Goal: Task Accomplishment & Management: Complete application form

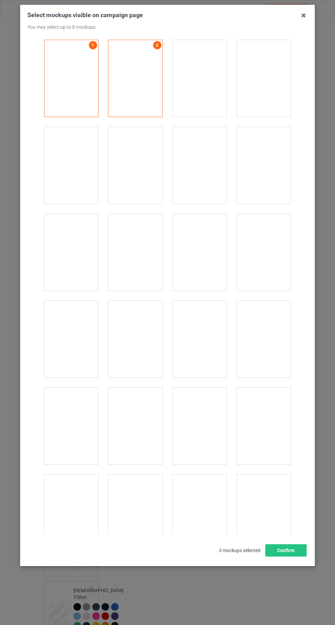
scroll to position [9439, 0]
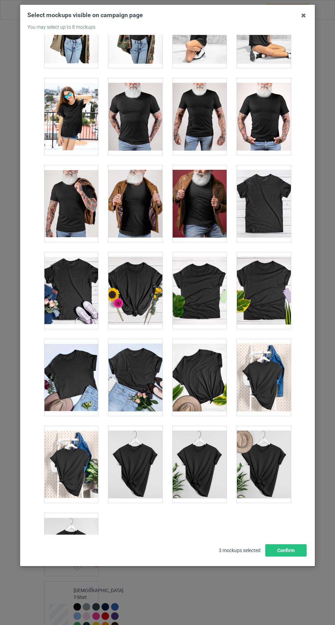
click at [79, 540] on div at bounding box center [71, 551] width 54 height 77
click at [290, 557] on button "Confirm" at bounding box center [286, 550] width 41 height 12
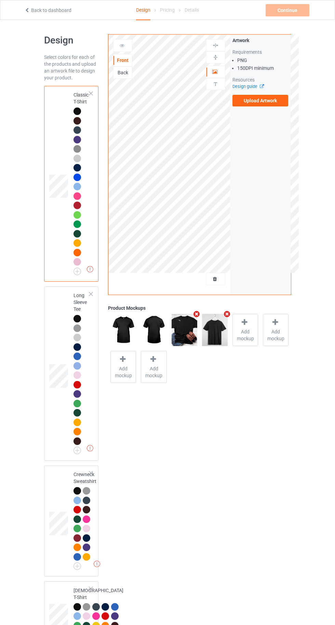
click at [259, 103] on label "Upload Artwork" at bounding box center [261, 101] width 56 height 12
click at [0, 0] on input "Upload Artwork" at bounding box center [0, 0] width 0 height 0
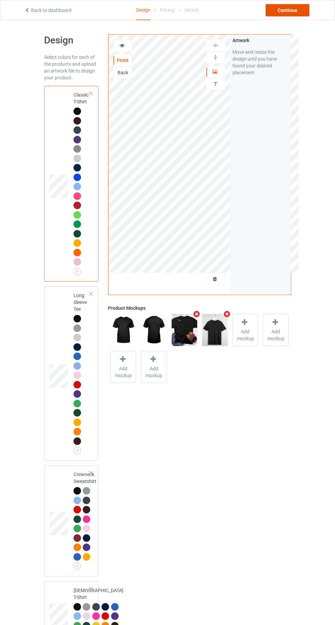
click at [299, 4] on div "Continue" at bounding box center [288, 10] width 44 height 12
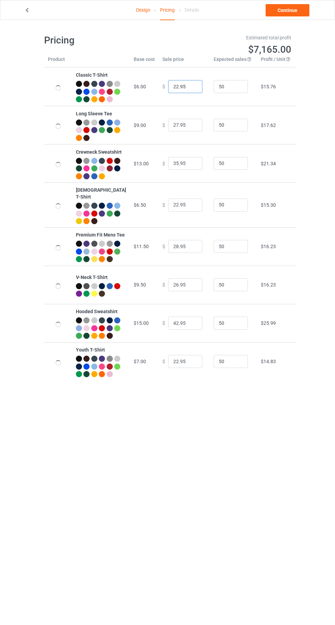
click at [173, 89] on input "22.95" at bounding box center [185, 86] width 34 height 13
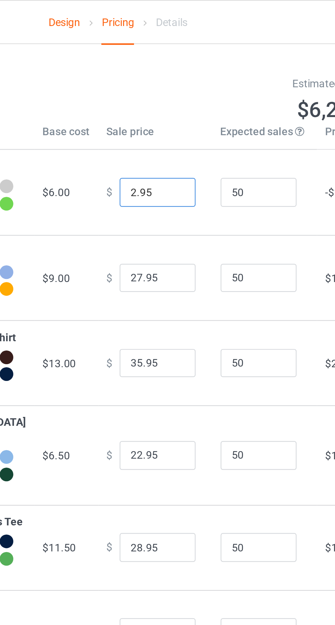
type input "20.95"
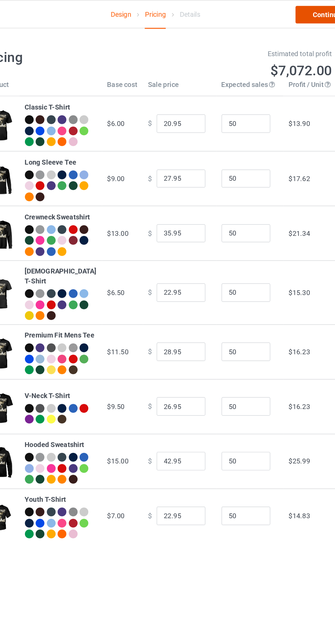
click at [279, 16] on link "Continue" at bounding box center [288, 10] width 44 height 12
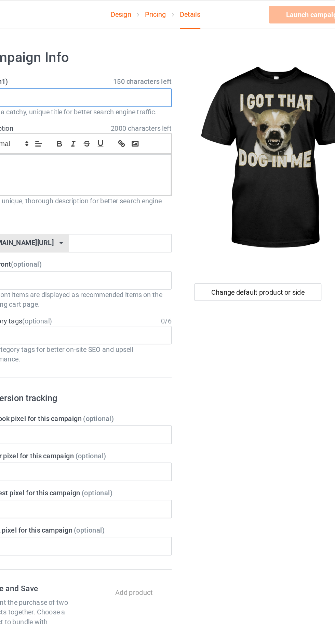
click at [118, 66] on input "text" at bounding box center [111, 68] width 135 height 13
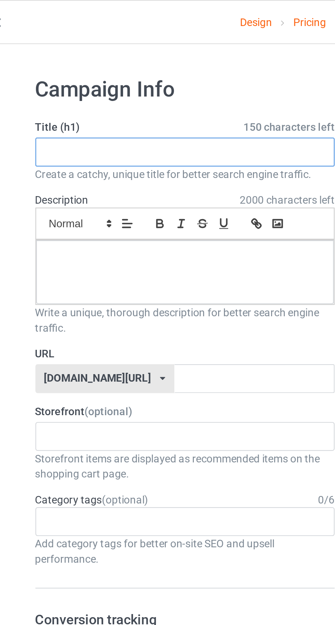
paste input "Just ordered it. 🤣 Here👉 @Lii2881"
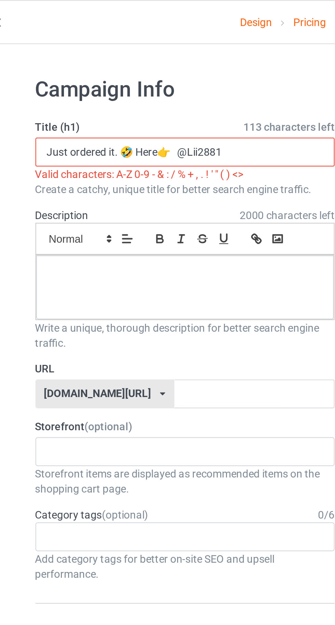
type input "Just ordered it. 🤣 Here👉 @Lii2881"
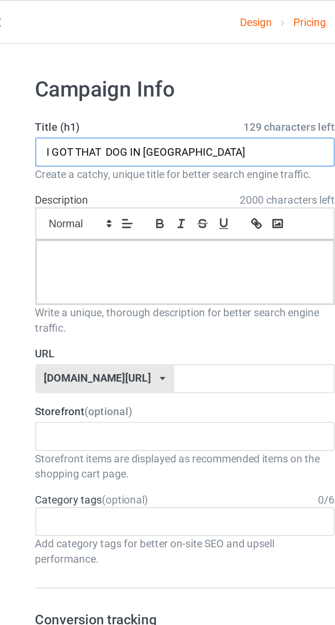
type input "I GOT THAT DOG IN ME"
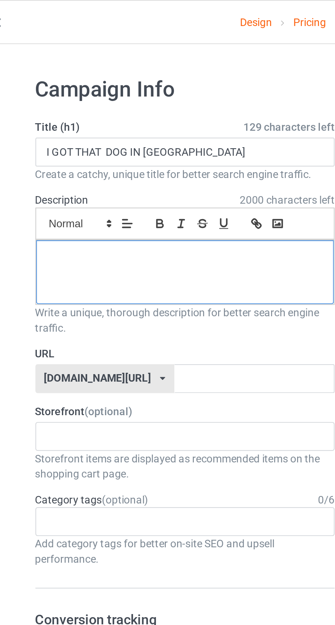
click at [70, 128] on div at bounding box center [112, 122] width 134 height 29
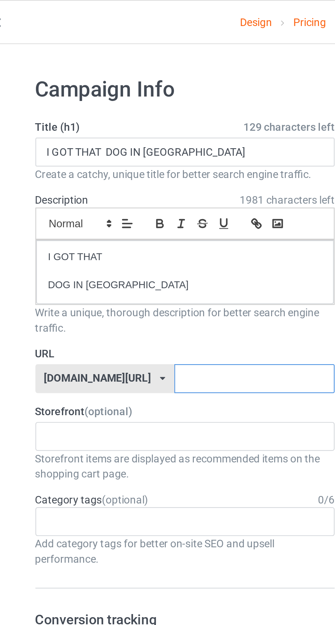
click at [148, 169] on input "text" at bounding box center [143, 170] width 72 height 13
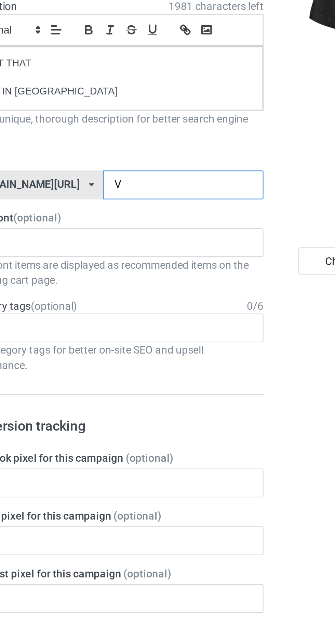
type input "Vz"
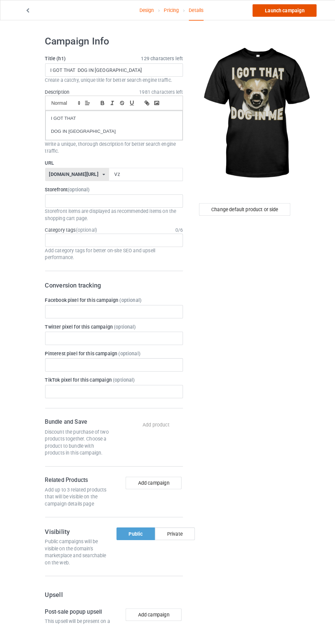
click at [270, 10] on link "Launch campaign" at bounding box center [278, 10] width 63 height 12
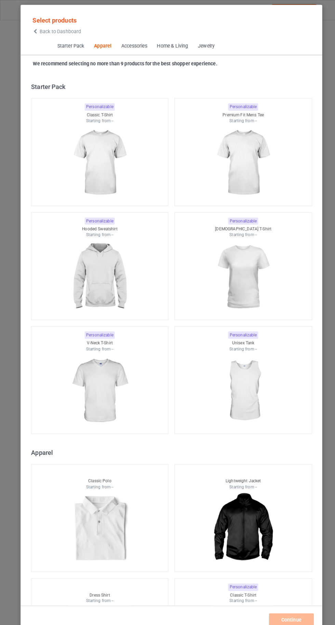
scroll to position [366, 0]
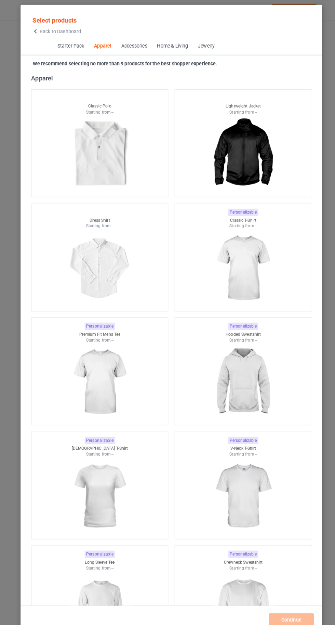
click at [35, 30] on icon at bounding box center [35, 30] width 6 height 5
